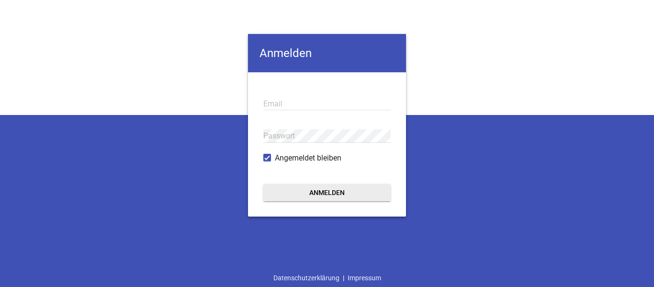
type input "[EMAIL_ADDRESS][DOMAIN_NAME]"
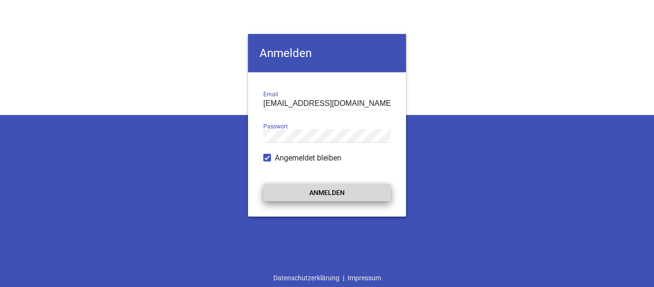
click at [336, 193] on button "Anmelden" at bounding box center [327, 192] width 127 height 17
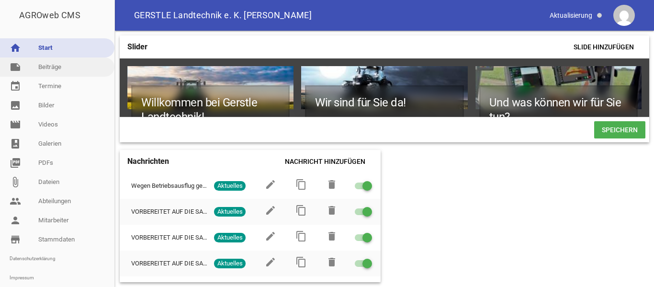
click at [46, 67] on link "note Beiträge" at bounding box center [57, 66] width 115 height 19
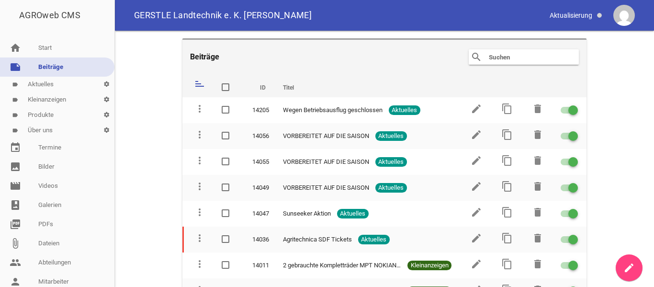
click at [38, 102] on link "label Kleinanzeigen settings" at bounding box center [57, 99] width 115 height 15
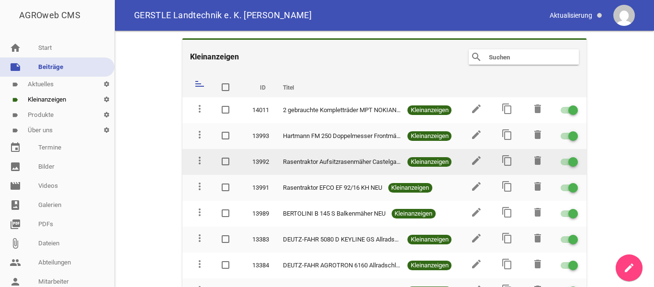
click at [345, 162] on span "Rasentraktor Aufsitzrasenmäher Castelgarden XHX 240 4 WD E gebraucht" at bounding box center [342, 162] width 119 height 10
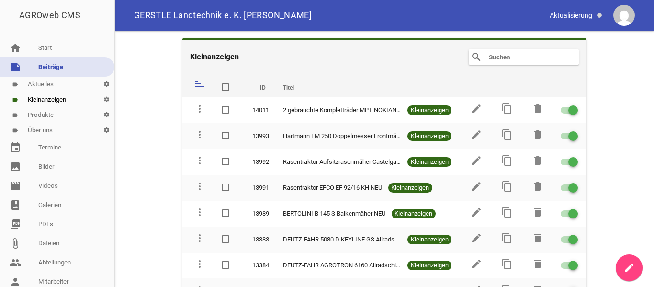
click at [612, 71] on main "Kleinanzeigen search clear sort ID Titel delete more_vert 14011 2 gebrauchte Ko…" at bounding box center [384, 159] width 539 height 256
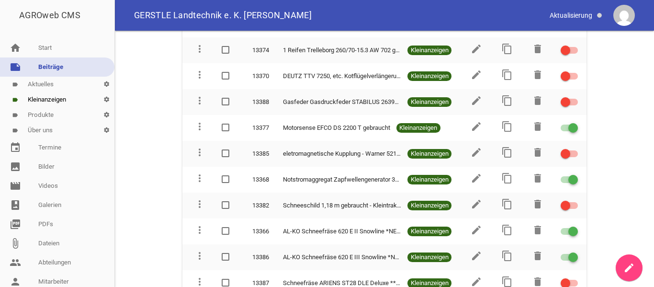
scroll to position [501, 0]
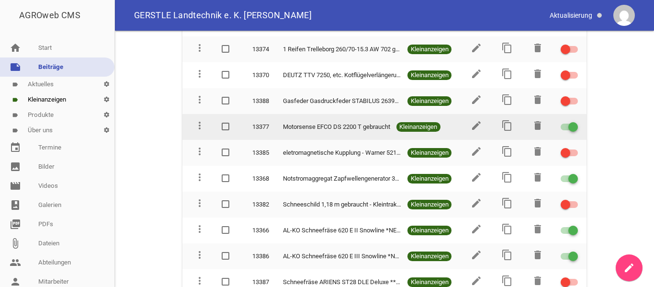
click at [570, 123] on div at bounding box center [574, 127] width 10 height 10
click at [575, 121] on input "checkbox" at bounding box center [575, 121] width 0 height 0
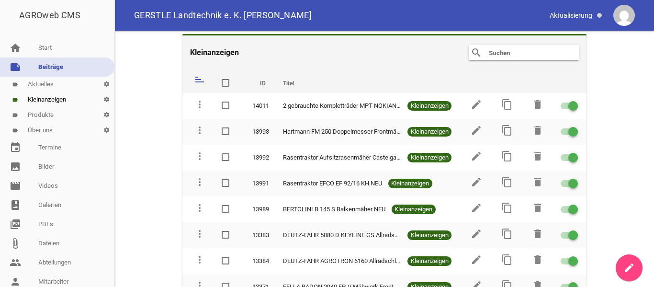
scroll to position [6, 0]
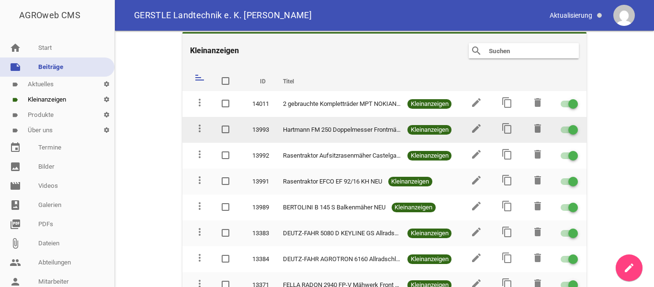
click at [570, 126] on div at bounding box center [574, 130] width 10 height 10
click at [575, 124] on input "checkbox" at bounding box center [575, 124] width 0 height 0
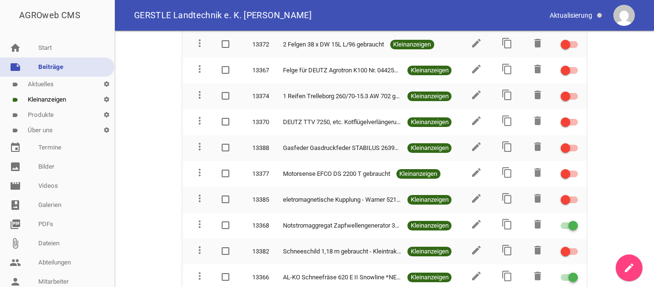
scroll to position [452, 0]
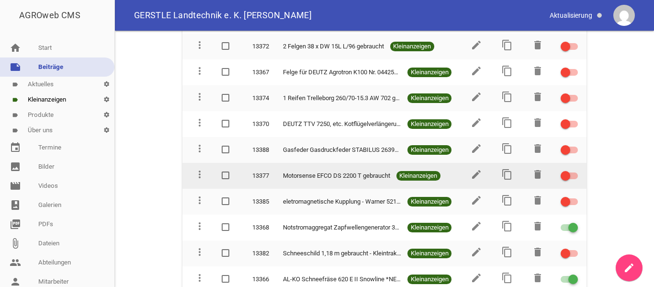
click at [564, 175] on span at bounding box center [566, 176] width 4 height 4
click at [575, 170] on input "checkbox" at bounding box center [575, 170] width 0 height 0
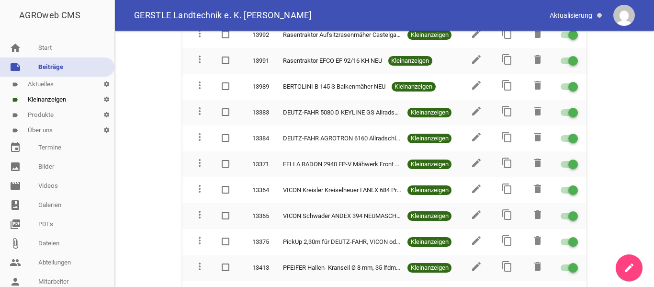
scroll to position [130, 0]
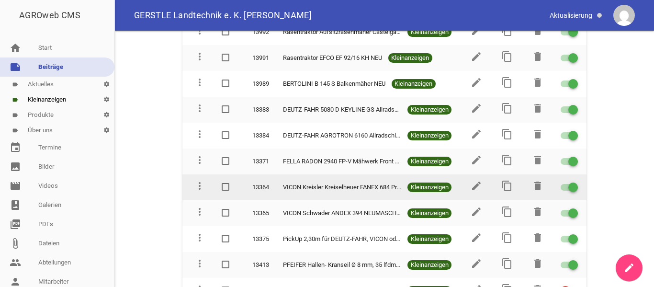
click at [572, 186] on span at bounding box center [574, 187] width 4 height 4
click at [575, 182] on input "checkbox" at bounding box center [575, 182] width 0 height 0
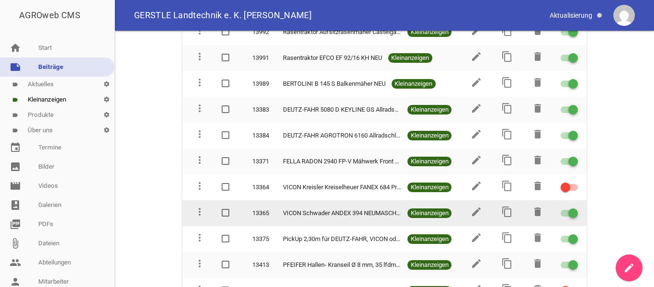
click at [569, 214] on div at bounding box center [574, 213] width 10 height 10
click at [575, 207] on input "checkbox" at bounding box center [575, 207] width 0 height 0
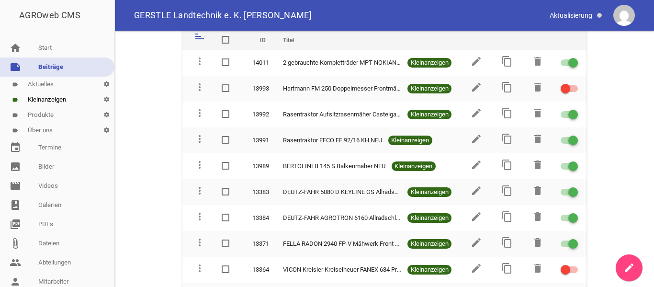
scroll to position [43, 0]
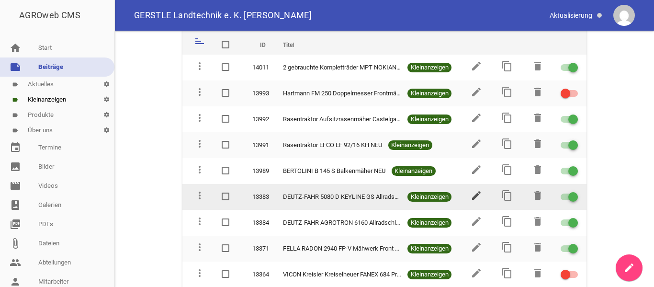
click at [477, 193] on icon "edit" at bounding box center [476, 195] width 11 height 11
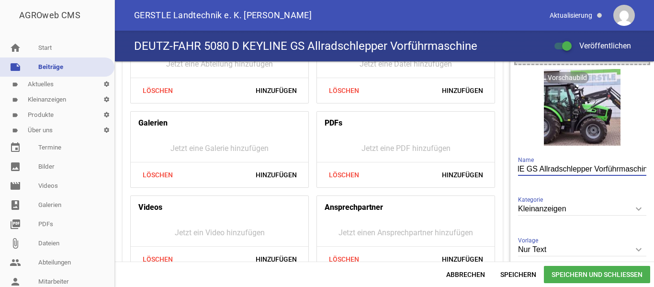
scroll to position [0, 110]
drag, startPoint x: 565, startPoint y: 168, endPoint x: 599, endPoint y: 178, distance: 35.5
click at [652, 165] on div "[URL][DOMAIN_NAME] Anhänge Abteilungen Jetzt eine Abteilung hinzufügen Löschen …" at bounding box center [384, 161] width 539 height 200
click at [590, 171] on input "DEUTZ-FAHR 5080 D KEYLINE GS Allradschlepper Vorführmaschine" at bounding box center [582, 169] width 128 height 13
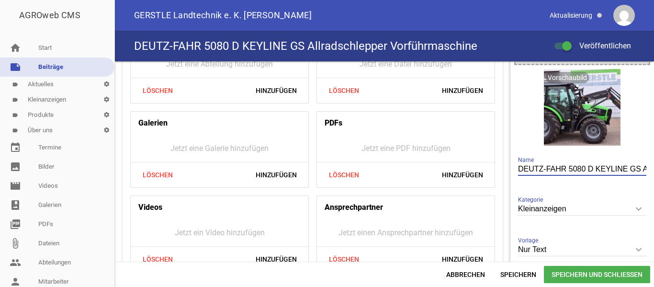
drag, startPoint x: 593, startPoint y: 170, endPoint x: 487, endPoint y: 174, distance: 106.4
click at [487, 174] on div "[URL][DOMAIN_NAME] Anhänge Abteilungen Jetzt eine Abteilung hinzufügen Löschen …" at bounding box center [384, 161] width 539 height 200
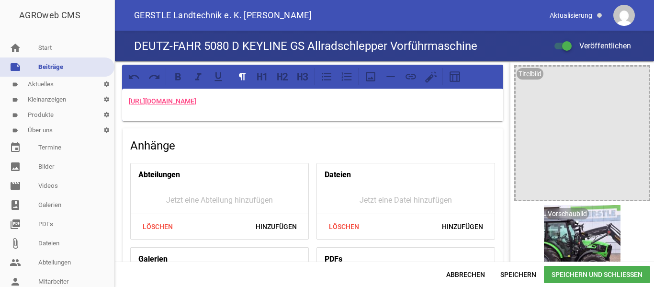
click at [45, 100] on link "label Kleinanzeigen settings" at bounding box center [57, 99] width 115 height 15
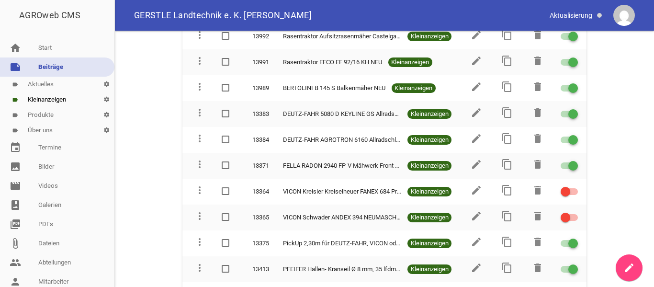
scroll to position [126, 0]
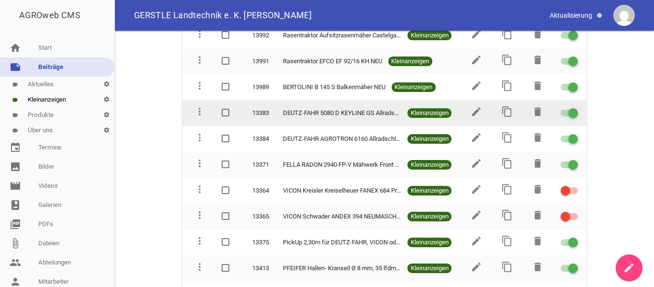
click at [572, 111] on div at bounding box center [574, 113] width 10 height 10
click at [575, 107] on input "checkbox" at bounding box center [575, 107] width 0 height 0
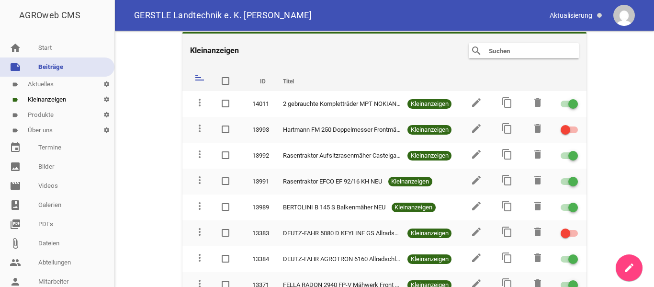
scroll to position [0, 0]
